Goal: Obtain resource: Obtain resource

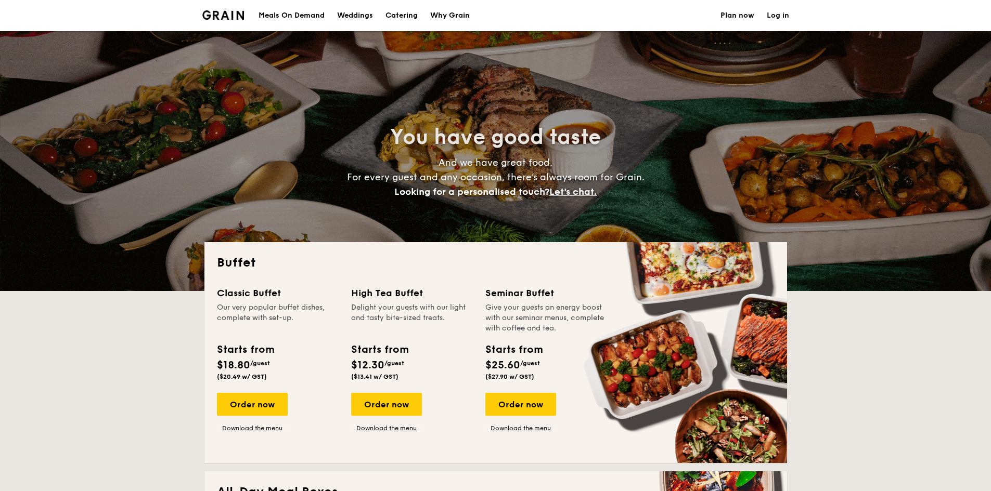
select select
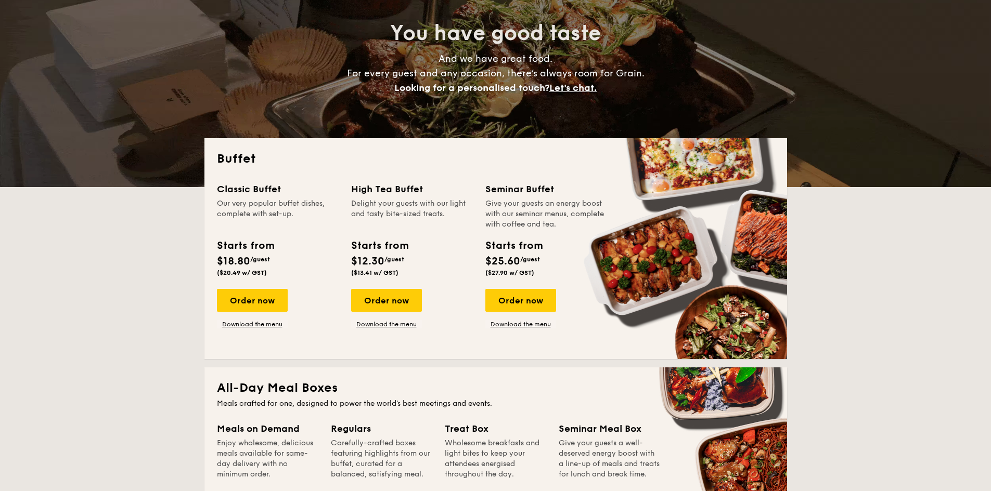
scroll to position [208, 0]
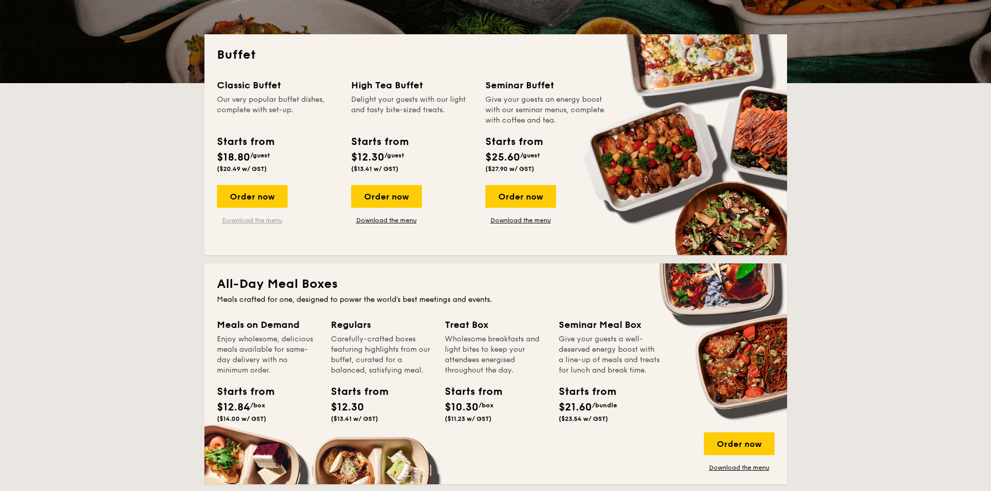
click at [248, 222] on link "Download the menu" at bounding box center [252, 220] width 71 height 8
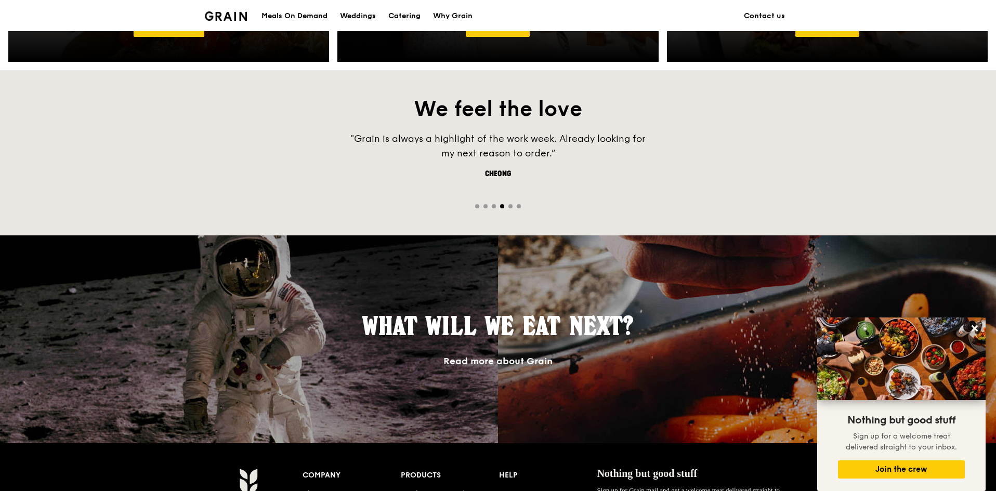
scroll to position [353, 0]
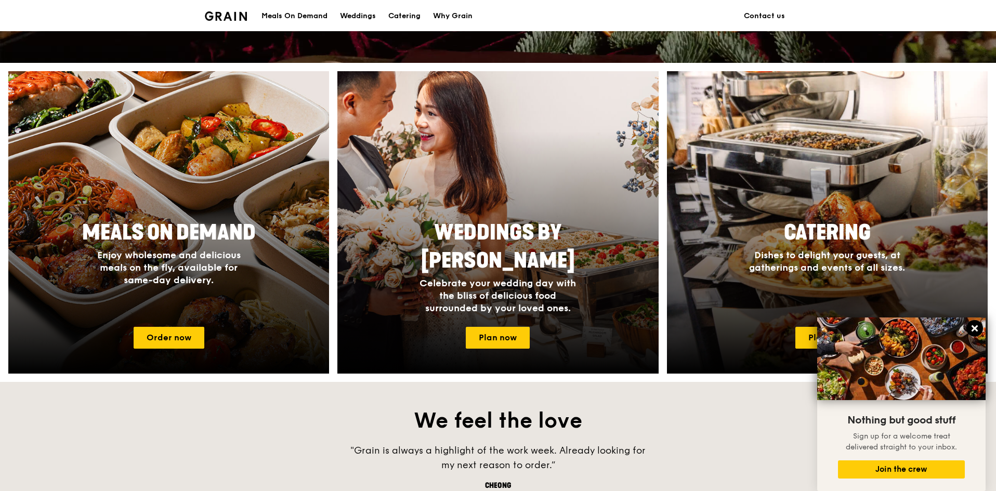
click at [975, 328] on icon at bounding box center [975, 329] width 6 height 6
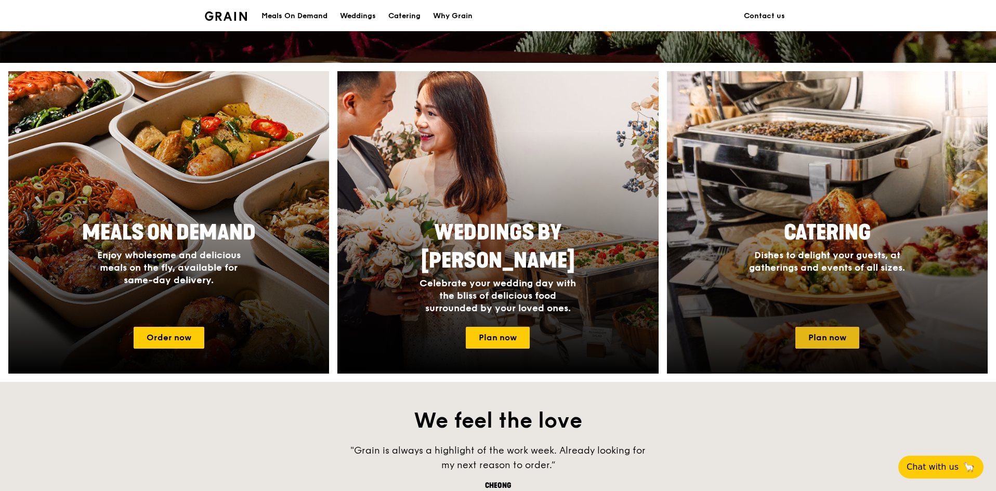
click at [834, 330] on link "Plan now" at bounding box center [828, 338] width 64 height 22
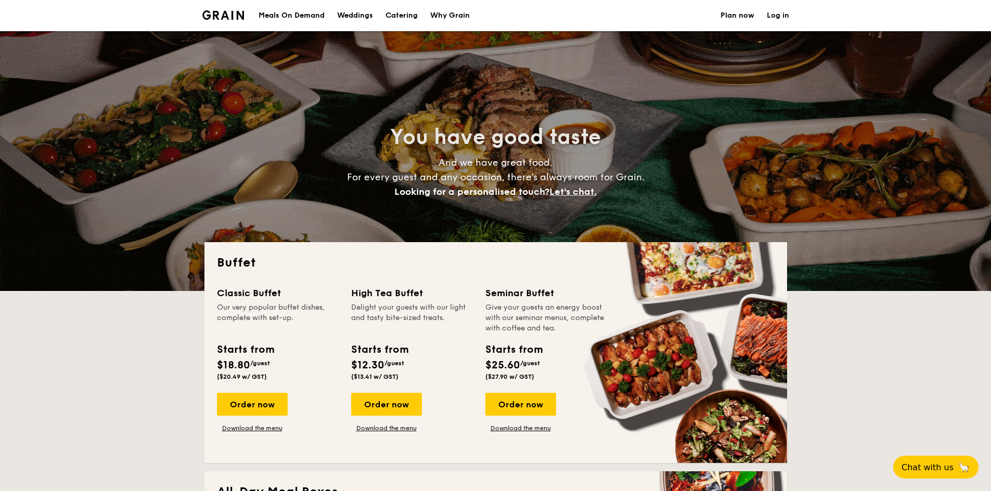
select select
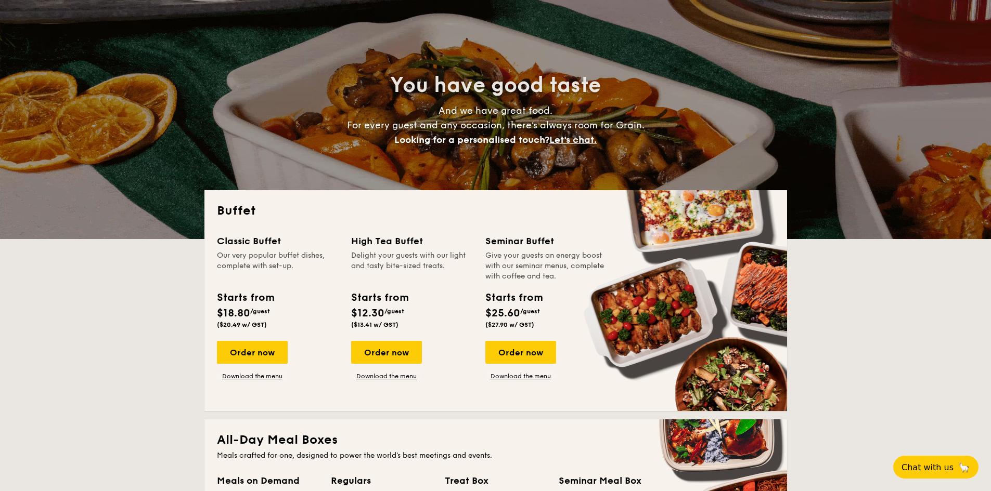
scroll to position [156, 0]
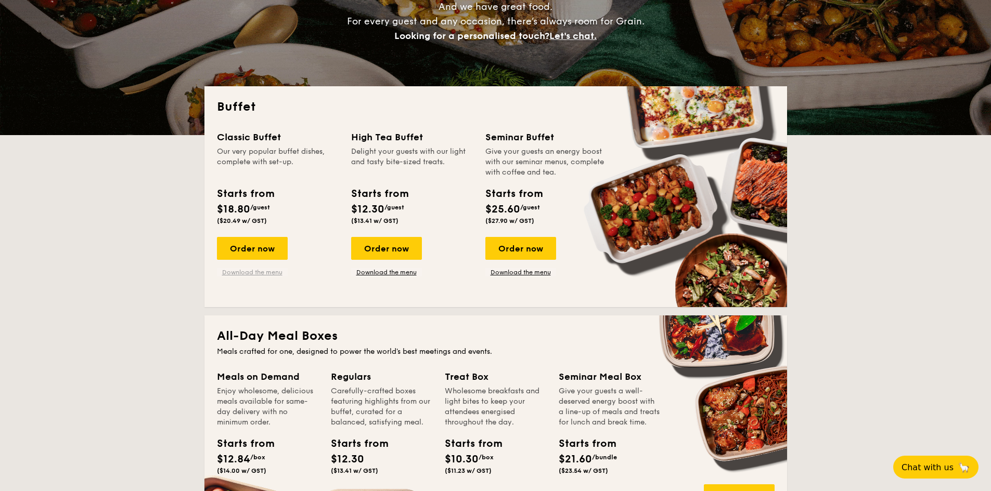
click at [253, 270] on link "Download the menu" at bounding box center [252, 272] width 71 height 8
